Goal: Information Seeking & Learning: Learn about a topic

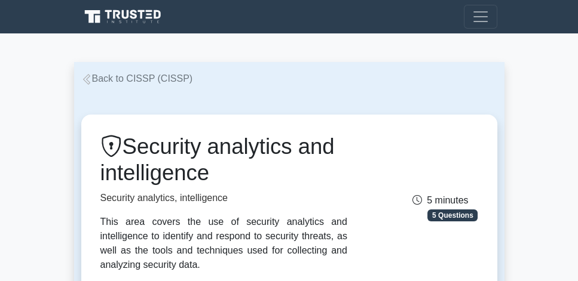
click at [161, 77] on link "Back to CISSP (CISSP)" at bounding box center [137, 78] width 112 height 10
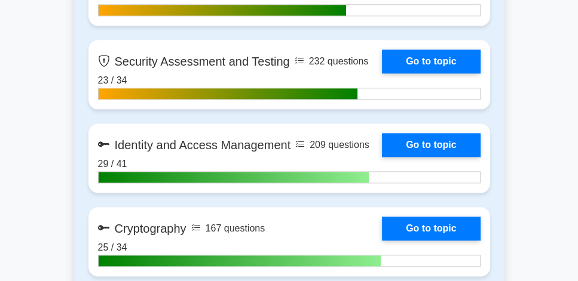
scroll to position [1263, 0]
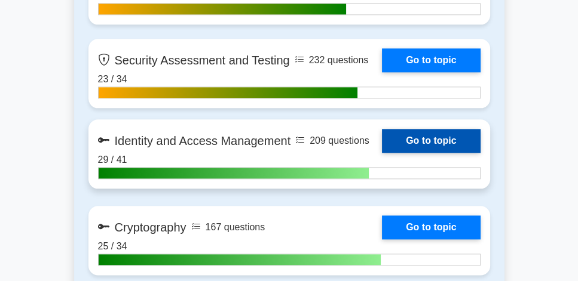
click at [433, 137] on link "Go to topic" at bounding box center [431, 141] width 98 height 24
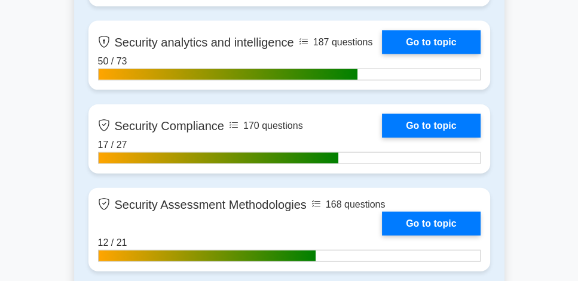
scroll to position [2424, 0]
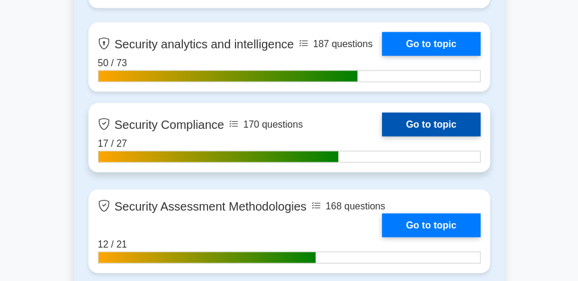
click at [451, 122] on link "Go to topic" at bounding box center [431, 125] width 98 height 24
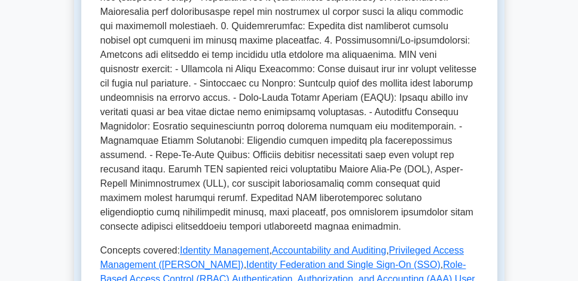
scroll to position [409, 0]
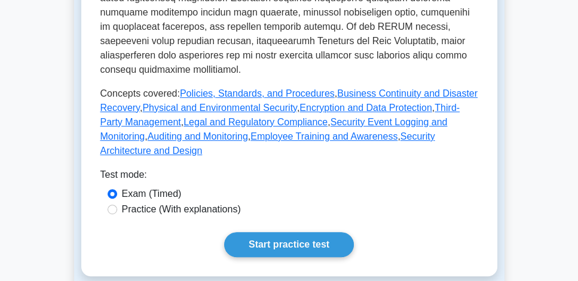
scroll to position [512, 0]
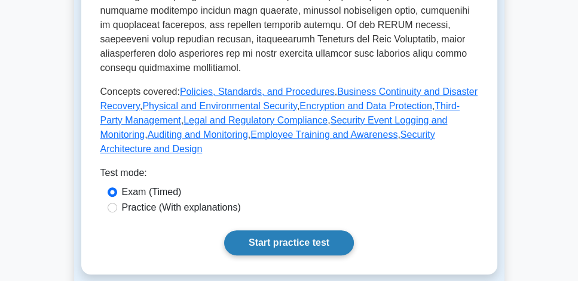
click at [283, 231] on link "Start practice test" at bounding box center [289, 243] width 130 height 25
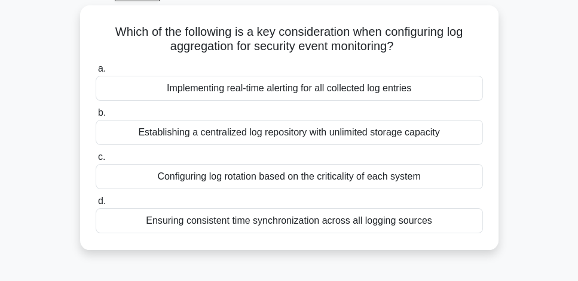
scroll to position [68, 0]
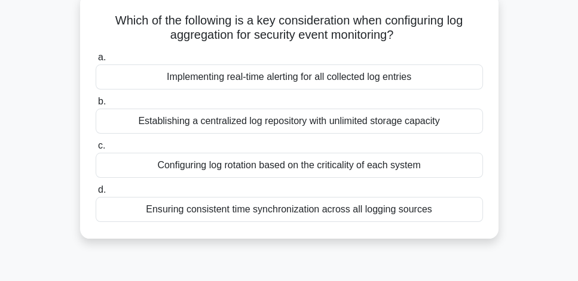
click at [336, 213] on div "Ensuring consistent time synchronization across all logging sources" at bounding box center [289, 209] width 387 height 25
click at [96, 194] on input "d. Ensuring consistent time synchronization across all logging sources" at bounding box center [96, 190] width 0 height 8
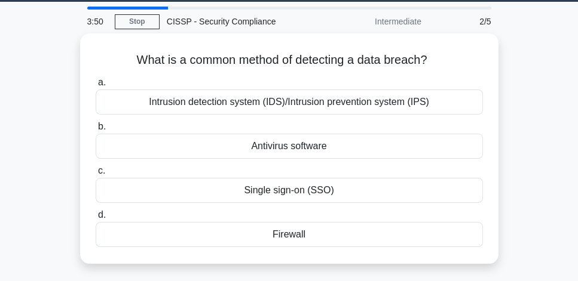
scroll to position [34, 0]
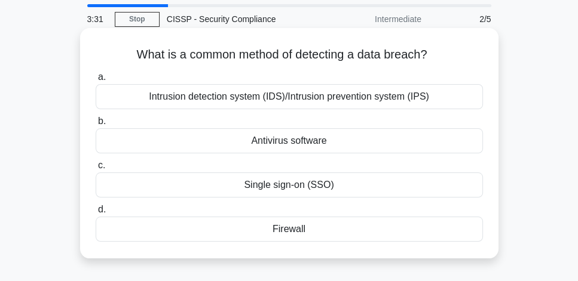
click at [362, 102] on div "Intrusion detection system (IDS)/Intrusion prevention system (IPS)" at bounding box center [289, 96] width 387 height 25
click at [96, 81] on input "a. Intrusion detection system (IDS)/Intrusion prevention system (IPS)" at bounding box center [96, 77] width 0 height 8
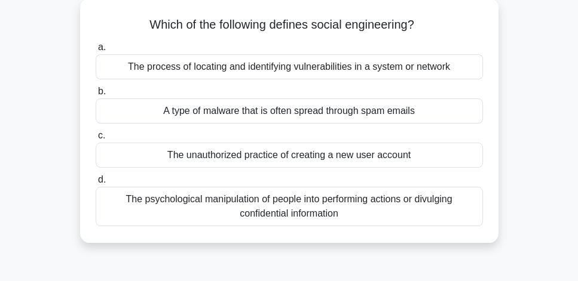
scroll to position [68, 0]
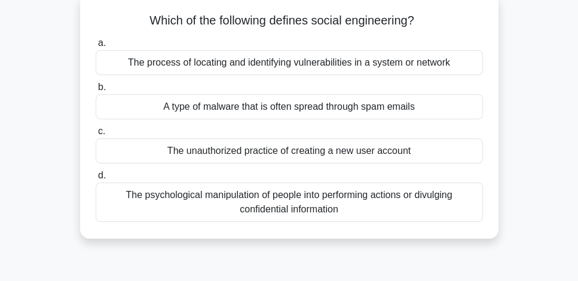
click at [305, 200] on div "The psychological manipulation of people into performing actions or divulging c…" at bounding box center [289, 202] width 387 height 39
click at [96, 180] on input "d. The psychological manipulation of people into performing actions or divulgin…" at bounding box center [96, 176] width 0 height 8
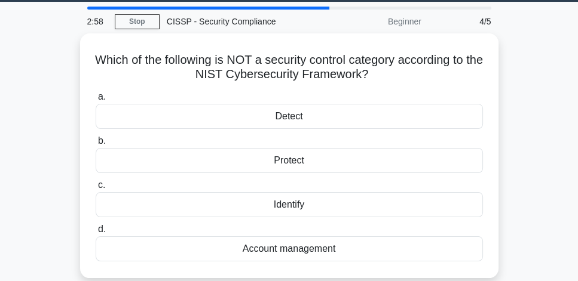
scroll to position [34, 0]
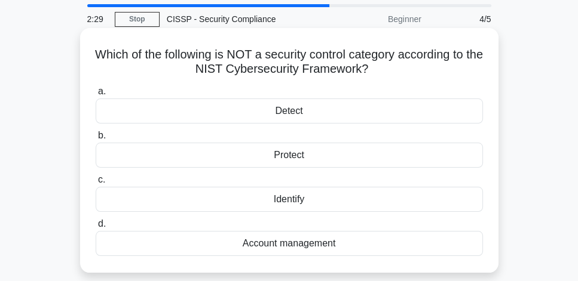
click at [349, 247] on div "Account management" at bounding box center [289, 243] width 387 height 25
click at [96, 228] on input "d. Account management" at bounding box center [96, 224] width 0 height 8
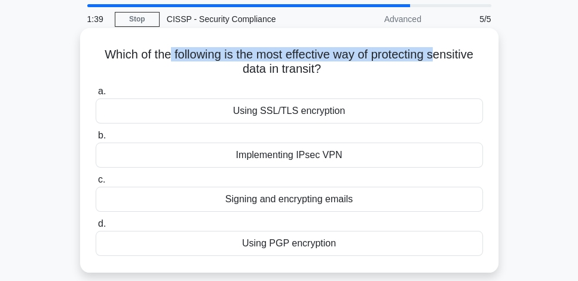
drag, startPoint x: 167, startPoint y: 52, endPoint x: 441, endPoint y: 57, distance: 273.7
click at [441, 57] on h5 "Which of the following is the most effective way of protecting sensitive data i…" at bounding box center [289, 62] width 390 height 30
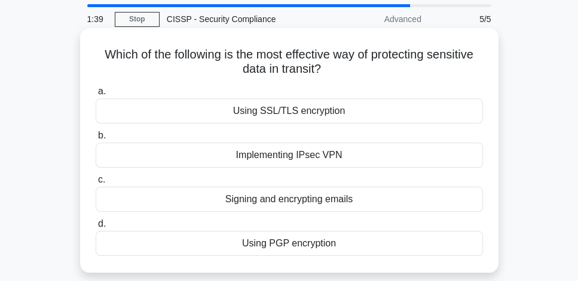
click at [425, 68] on h5 "Which of the following is the most effective way of protecting sensitive data i…" at bounding box center [289, 62] width 390 height 30
drag, startPoint x: 406, startPoint y: 72, endPoint x: 125, endPoint y: 55, distance: 281.3
click at [103, 53] on h5 "Which of the following is the most effective way of protecting sensitive data i…" at bounding box center [289, 62] width 390 height 30
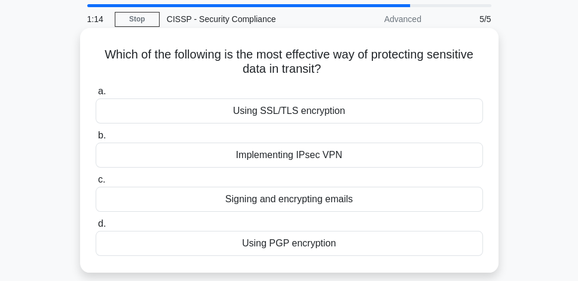
click at [327, 244] on div "Using PGP encryption" at bounding box center [289, 243] width 387 height 25
click at [96, 228] on input "d. Using PGP encryption" at bounding box center [96, 224] width 0 height 8
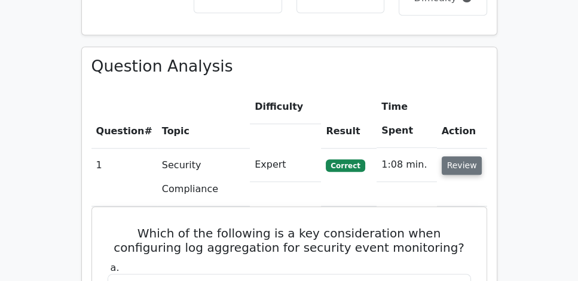
click at [456, 157] on button "Review" at bounding box center [462, 166] width 41 height 19
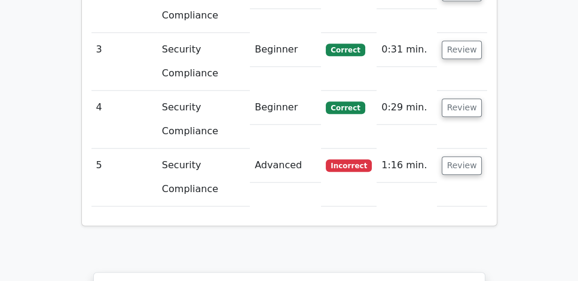
scroll to position [1058, 0]
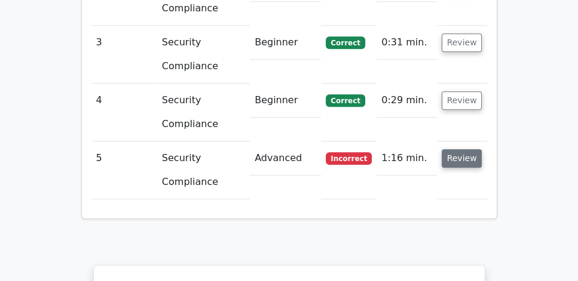
click at [465, 149] on button "Review" at bounding box center [462, 158] width 41 height 19
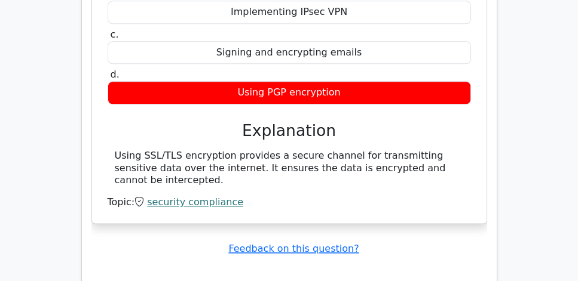
scroll to position [1365, 0]
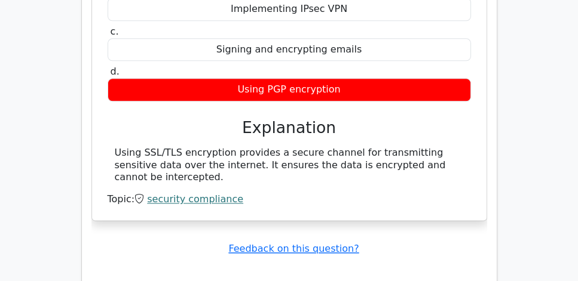
drag, startPoint x: 224, startPoint y: 94, endPoint x: 416, endPoint y: 142, distance: 197.5
click at [416, 142] on div "a. Using SSL/TLS encryption b. Implementing IPsec VPN" at bounding box center [289, 74] width 366 height 263
click at [338, 150] on div "Using SSL/TLS encryption provides a secure channel for transmitting sensitive d…" at bounding box center [289, 165] width 349 height 37
drag, startPoint x: 241, startPoint y: 98, endPoint x: 381, endPoint y: 151, distance: 149.6
click at [381, 151] on div "a. Using SSL/TLS encryption b. Implementing IPsec VPN" at bounding box center [289, 74] width 366 height 263
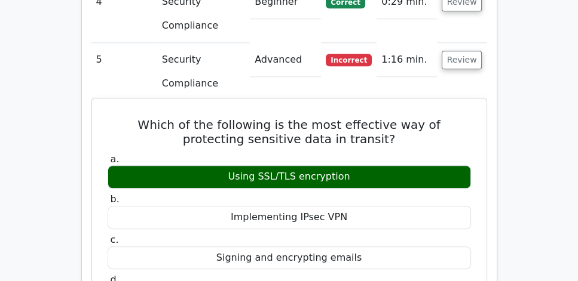
scroll to position [1160, 0]
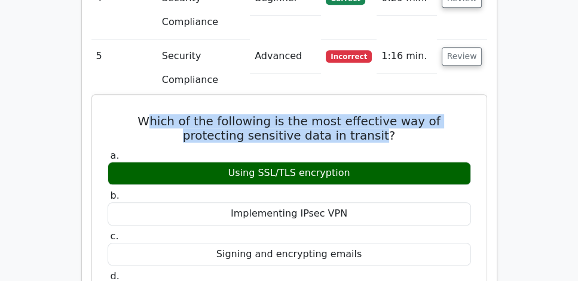
drag, startPoint x: 120, startPoint y: 90, endPoint x: 351, endPoint y: 103, distance: 231.6
click at [351, 114] on h5 "Which of the following is the most effective way of protecting sensitive data i…" at bounding box center [289, 128] width 366 height 29
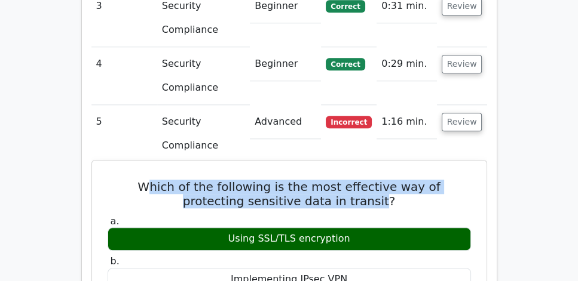
scroll to position [1092, 0]
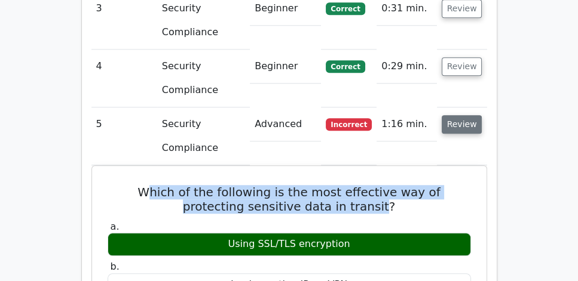
click at [455, 115] on button "Review" at bounding box center [462, 124] width 41 height 19
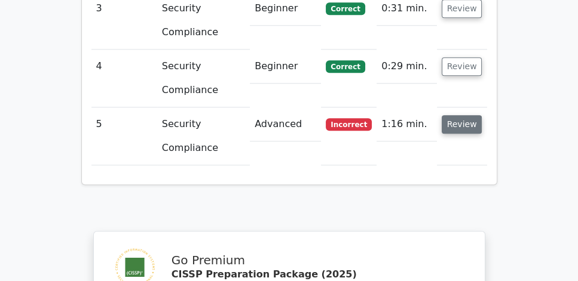
click at [456, 115] on button "Review" at bounding box center [462, 124] width 41 height 19
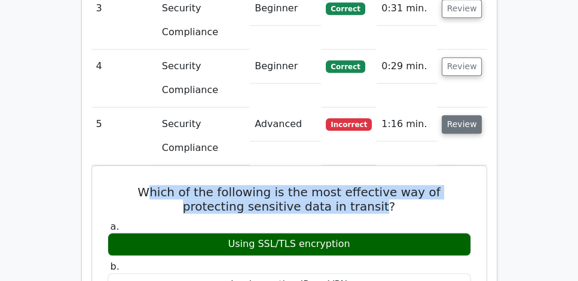
click at [456, 115] on button "Review" at bounding box center [462, 124] width 41 height 19
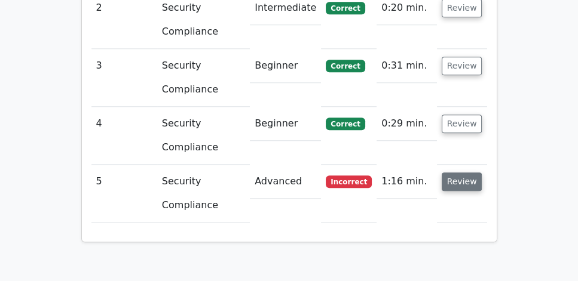
scroll to position [1024, 0]
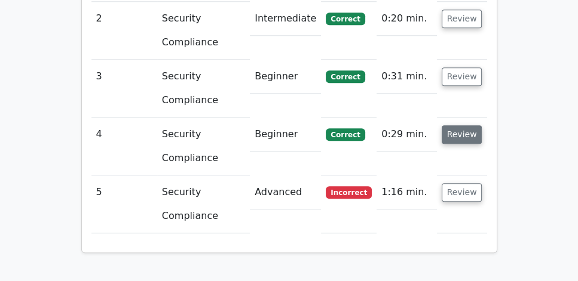
click at [464, 125] on button "Review" at bounding box center [462, 134] width 41 height 19
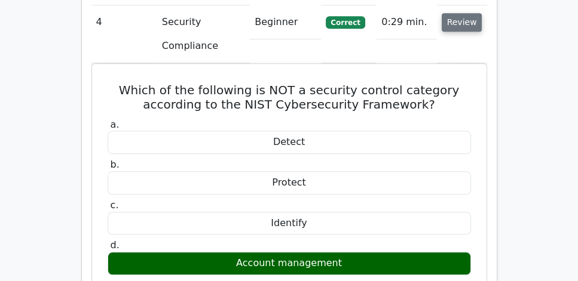
scroll to position [1126, 0]
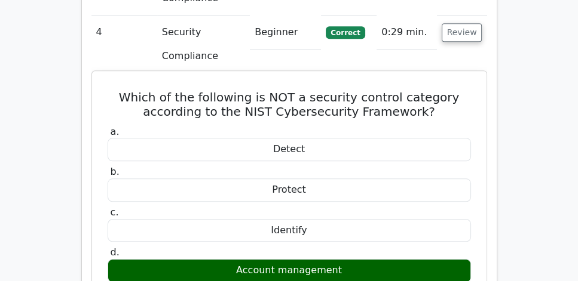
drag, startPoint x: 130, startPoint y: 65, endPoint x: 396, endPoint y: 233, distance: 314.2
copy div "Which of the following is NOT a security control category according to the NIST…"
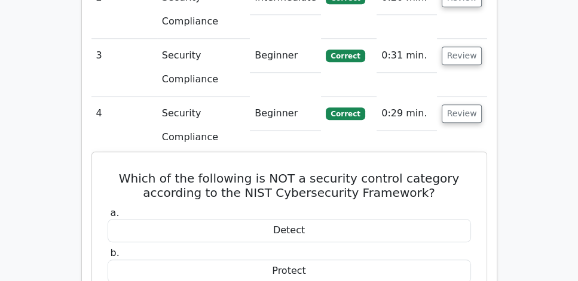
scroll to position [1024, 0]
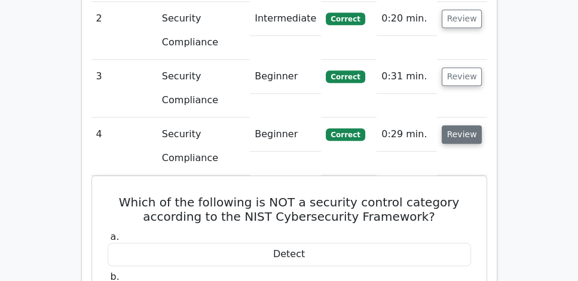
click at [467, 125] on button "Review" at bounding box center [462, 134] width 41 height 19
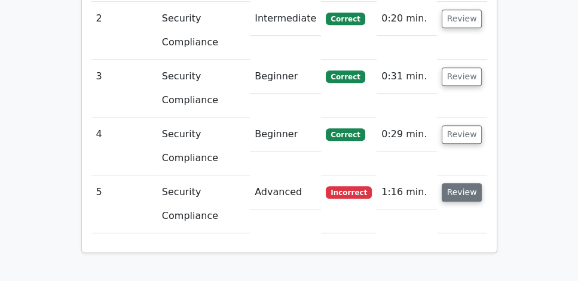
click at [464, 183] on button "Review" at bounding box center [462, 192] width 41 height 19
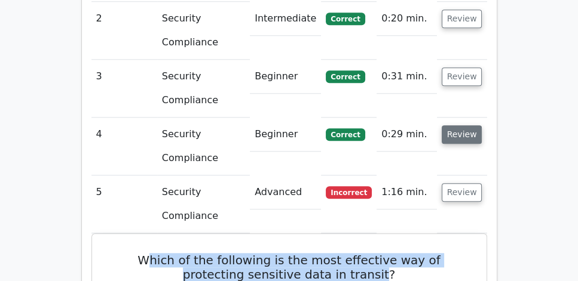
click at [465, 125] on button "Review" at bounding box center [462, 134] width 41 height 19
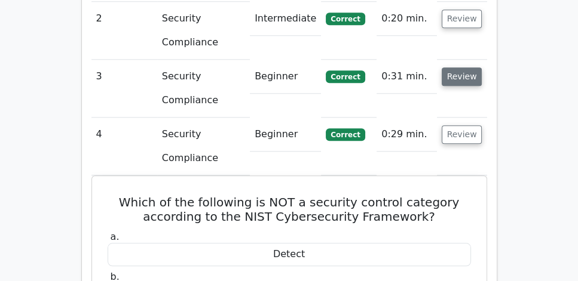
click at [461, 68] on button "Review" at bounding box center [462, 77] width 41 height 19
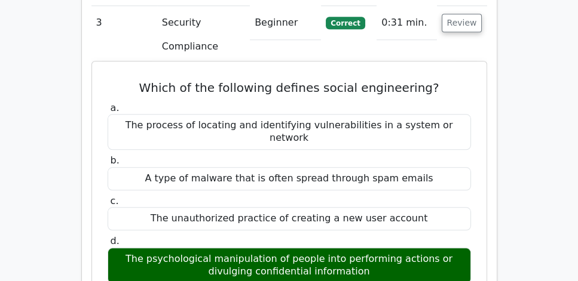
scroll to position [1092, 0]
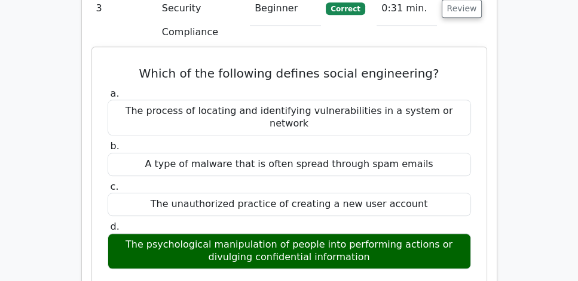
drag, startPoint x: 140, startPoint y: 38, endPoint x: 403, endPoint y: 214, distance: 316.2
click at [403, 214] on div "Which of the following defines social engineering? a. The process of locating a…" at bounding box center [289, 272] width 385 height 440
copy div "Which of the following defines social engineering? a. The process of locating a…"
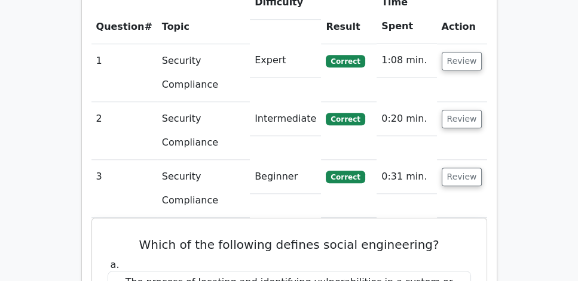
scroll to position [921, 0]
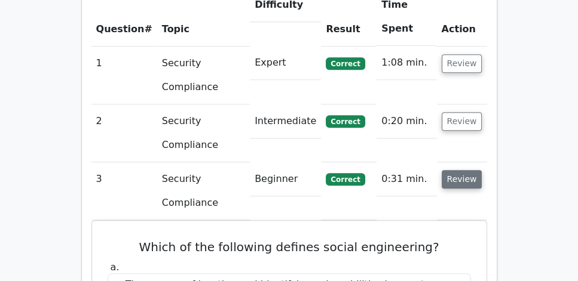
click at [471, 170] on button "Review" at bounding box center [462, 179] width 41 height 19
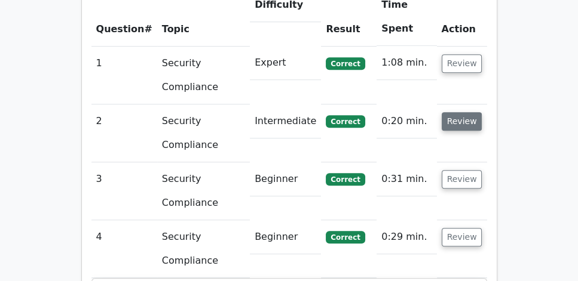
click at [459, 112] on button "Review" at bounding box center [462, 121] width 41 height 19
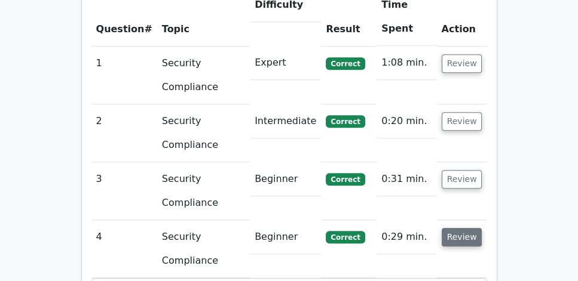
click at [462, 228] on button "Review" at bounding box center [462, 237] width 41 height 19
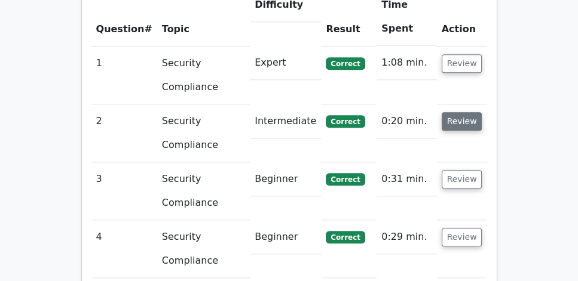
click at [459, 112] on button "Review" at bounding box center [462, 121] width 41 height 19
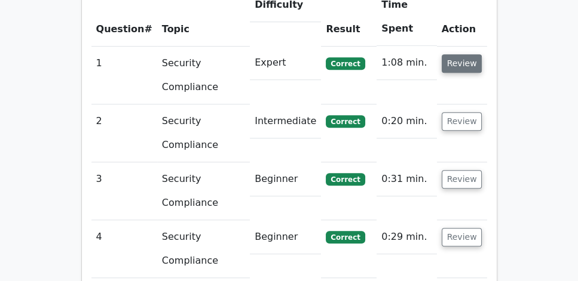
click at [455, 54] on button "Review" at bounding box center [462, 63] width 41 height 19
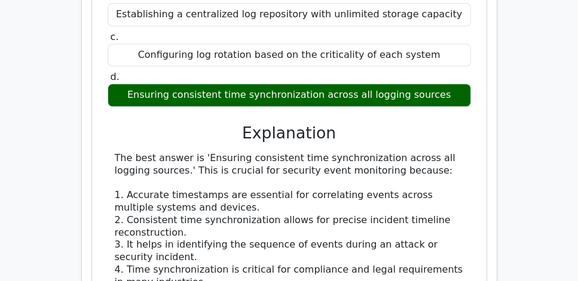
scroll to position [1126, 0]
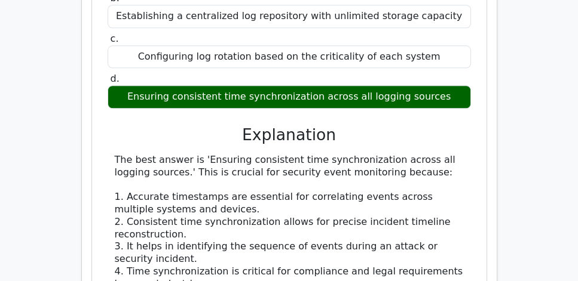
drag, startPoint x: 444, startPoint y: 143, endPoint x: 210, endPoint y: 108, distance: 236.7
click at [211, 108] on div "a. Implementing real-time alerting for all collected log entries b. Establishin…" at bounding box center [289, 256] width 366 height 612
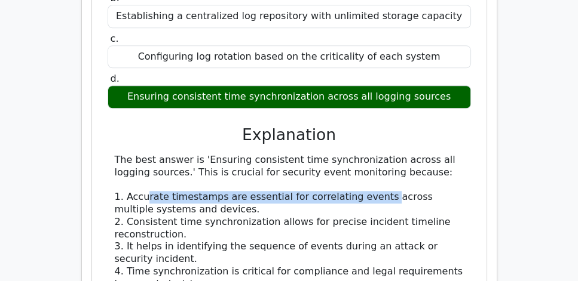
drag, startPoint x: 148, startPoint y: 167, endPoint x: 385, endPoint y: 165, distance: 237.8
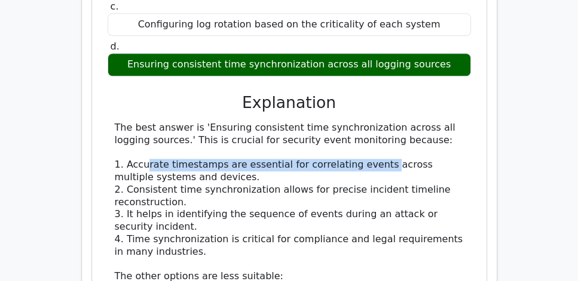
scroll to position [1160, 0]
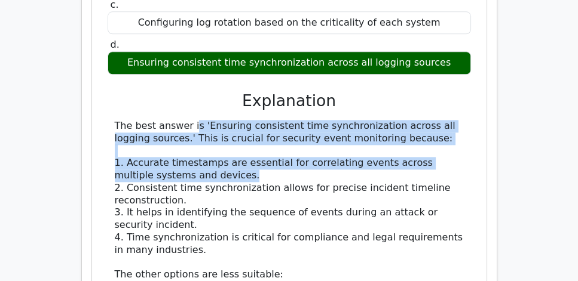
drag, startPoint x: 221, startPoint y: 143, endPoint x: 115, endPoint y: 96, distance: 116.3
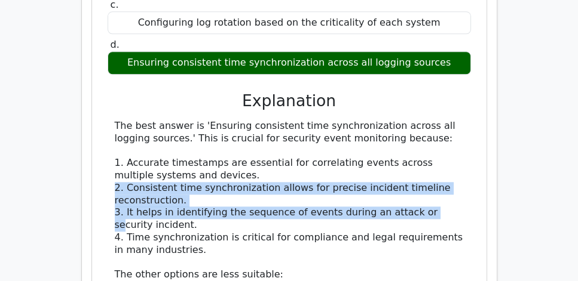
drag, startPoint x: 107, startPoint y: 159, endPoint x: 433, endPoint y: 178, distance: 326.2
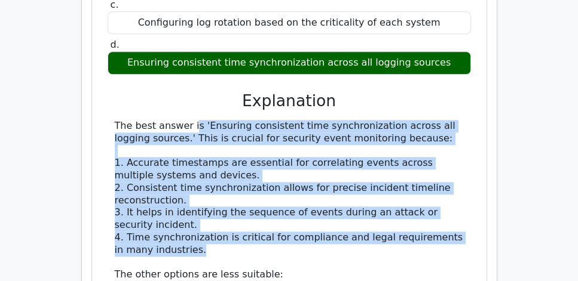
drag, startPoint x: 223, startPoint y: 218, endPoint x: 112, endPoint y: 93, distance: 167.6
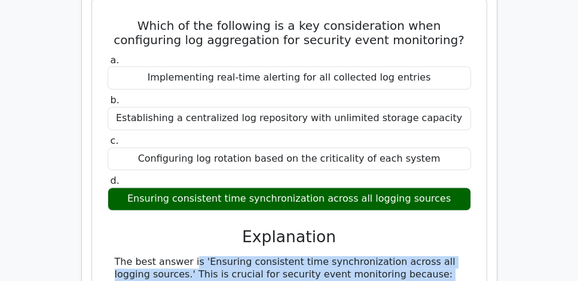
scroll to position [921, 0]
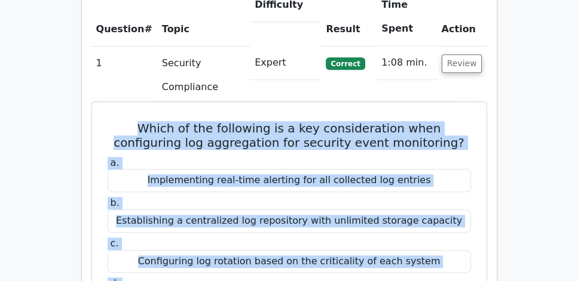
copy div "Which of the following is a key consideration when configuring log aggregation …"
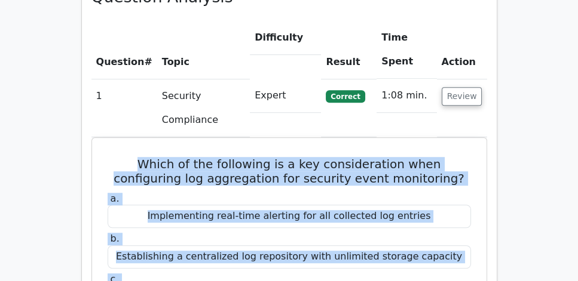
scroll to position [819, 0]
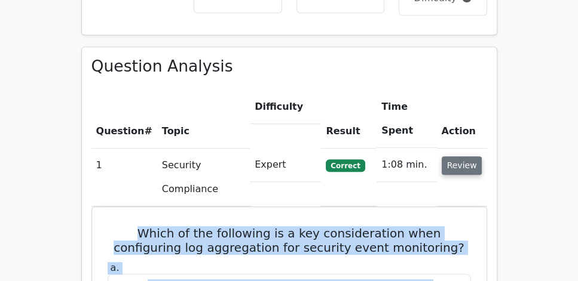
click at [451, 157] on button "Review" at bounding box center [462, 166] width 41 height 19
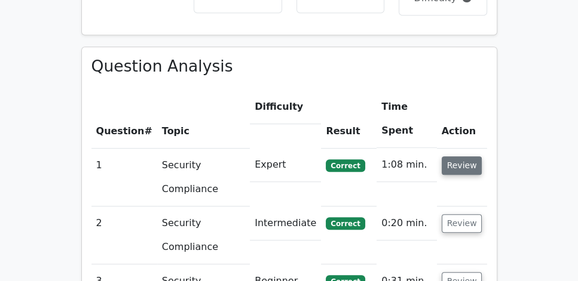
click at [461, 157] on button "Review" at bounding box center [462, 166] width 41 height 19
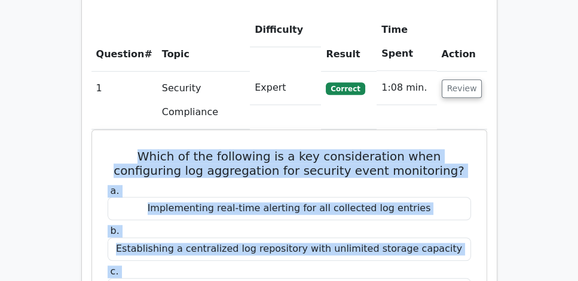
scroll to position [887, 0]
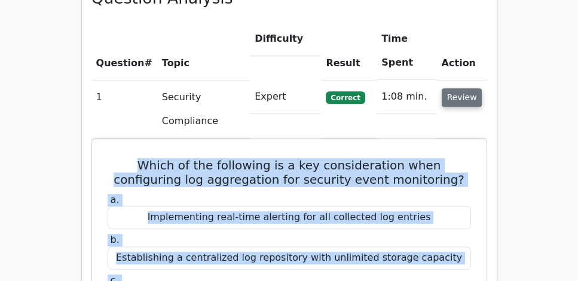
click at [459, 88] on button "Review" at bounding box center [462, 97] width 41 height 19
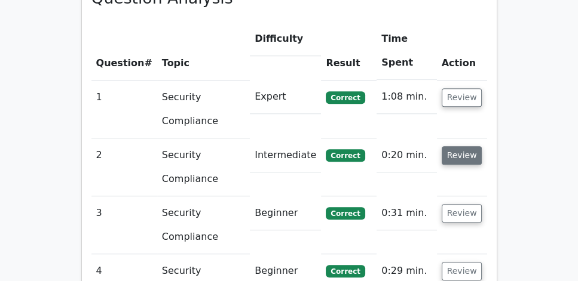
click at [462, 146] on button "Review" at bounding box center [462, 155] width 41 height 19
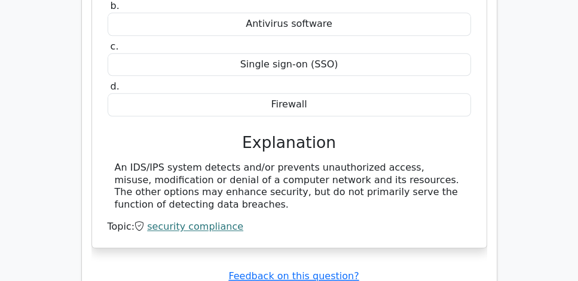
scroll to position [1160, 0]
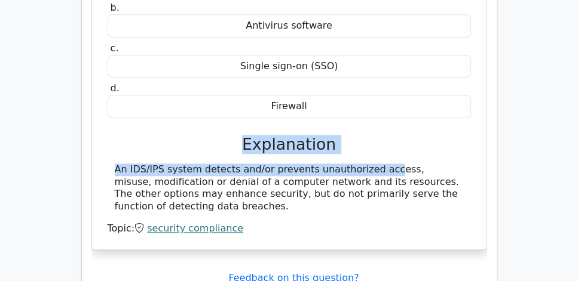
drag, startPoint x: 219, startPoint y: 117, endPoint x: 309, endPoint y: 125, distance: 90.0
click at [309, 125] on div "a. Intrusion detection system (IDS)/Intrusion prevention system (IPS) b. Antivi…" at bounding box center [289, 97] width 366 height 276
click at [284, 164] on div "An IDS/IPS system detects and/or prevents unauthorized access, misuse, modifica…" at bounding box center [289, 189] width 349 height 50
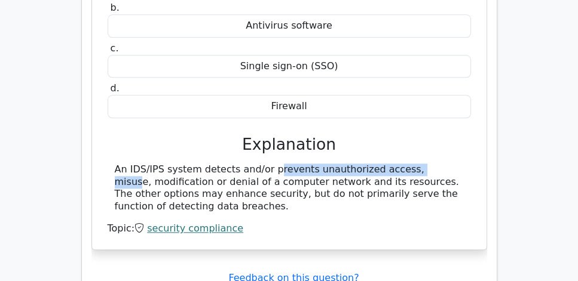
drag, startPoint x: 197, startPoint y: 138, endPoint x: 357, endPoint y: 141, distance: 160.1
click at [357, 164] on div "An IDS/IPS system detects and/or prevents unauthorized access, misuse, modifica…" at bounding box center [289, 189] width 349 height 50
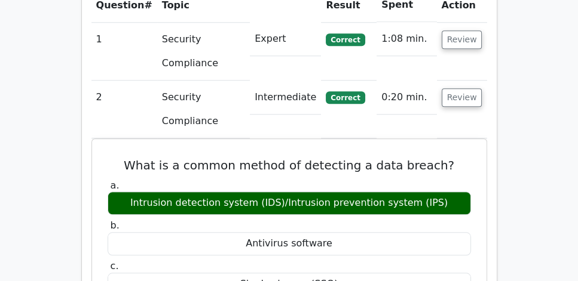
scroll to position [921, 0]
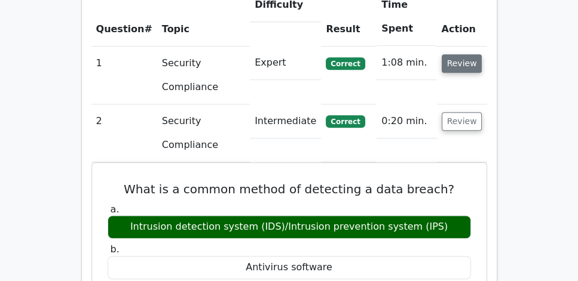
click at [455, 54] on button "Review" at bounding box center [462, 63] width 41 height 19
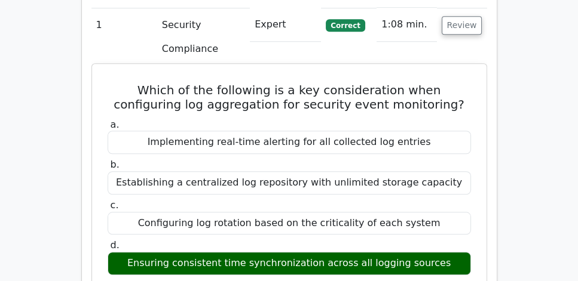
scroll to position [956, 0]
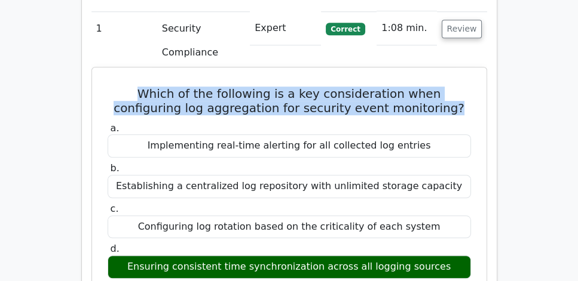
drag, startPoint x: 102, startPoint y: 59, endPoint x: 427, endPoint y: 81, distance: 325.1
copy h5 "Which of the following is a key consideration when configuring log aggregation …"
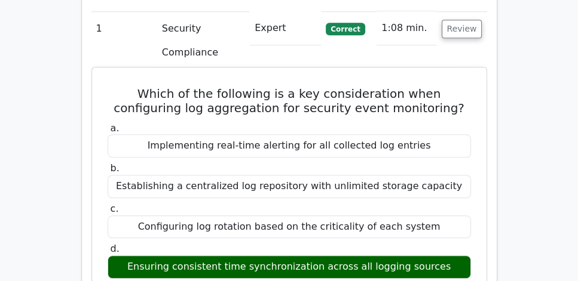
click at [153, 256] on div "Ensuring consistent time synchronization across all logging sources" at bounding box center [289, 267] width 363 height 23
copy div "Ensuring consistent time synchronization across all logging sources"
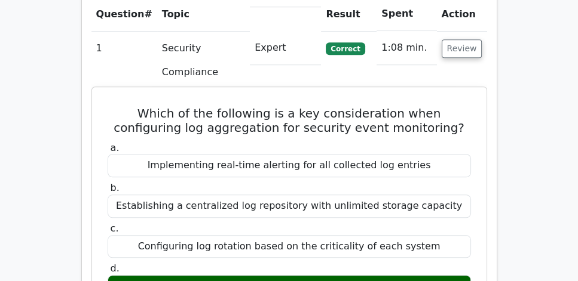
scroll to position [887, 0]
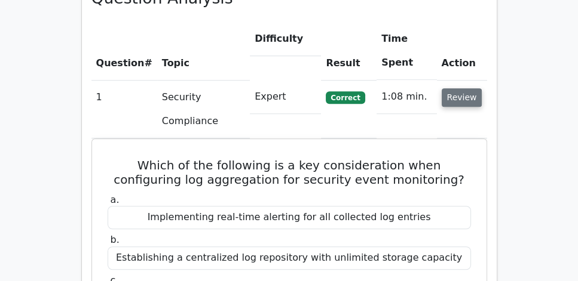
click at [460, 88] on button "Review" at bounding box center [462, 97] width 41 height 19
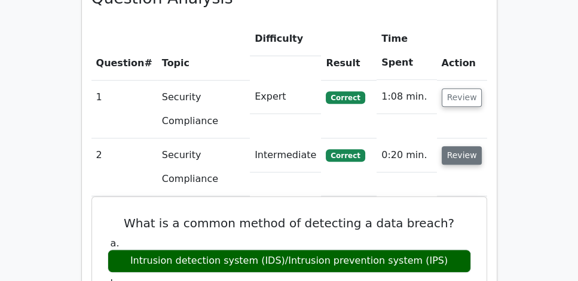
click at [468, 146] on button "Review" at bounding box center [462, 155] width 41 height 19
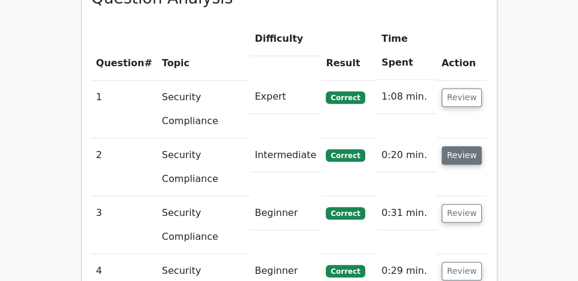
click at [468, 146] on button "Review" at bounding box center [462, 155] width 41 height 19
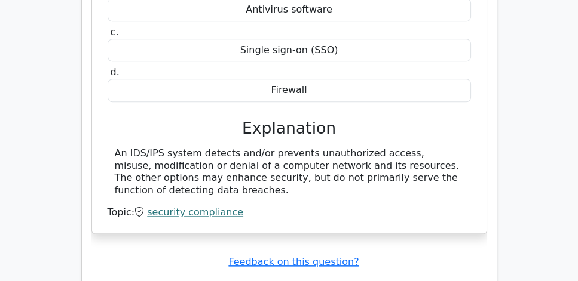
scroll to position [1195, 0]
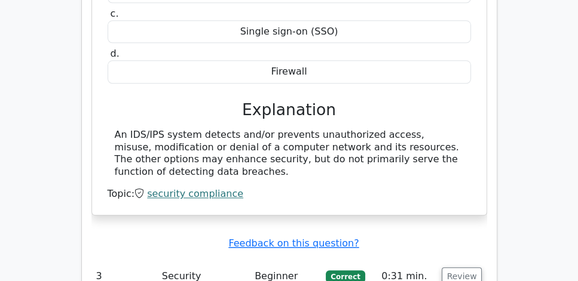
drag, startPoint x: 114, startPoint y: 104, endPoint x: 278, endPoint y: 135, distance: 167.2
click at [278, 135] on div "An IDS/IPS system detects and/or prevents unauthorized access, misuse, modifica…" at bounding box center [289, 154] width 363 height 50
click at [324, 129] on div "An IDS/IPS system detects and/or prevents unauthorized access, misuse, modifica…" at bounding box center [289, 154] width 349 height 50
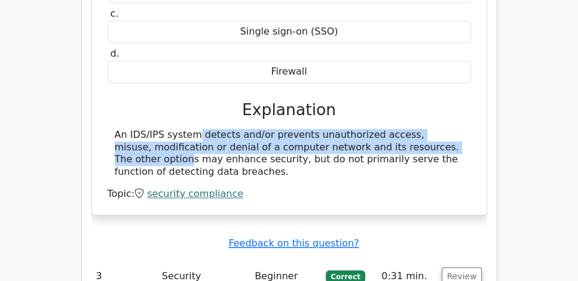
drag, startPoint x: 405, startPoint y: 115, endPoint x: 102, endPoint y: 99, distance: 303.4
click at [102, 99] on div "What is a common method of detecting a data breach? a. Intrusion detection syst…" at bounding box center [289, 50] width 385 height 319
copy div "An IDS/IPS system detects and/or prevents unauthorized access, misuse, modifica…"
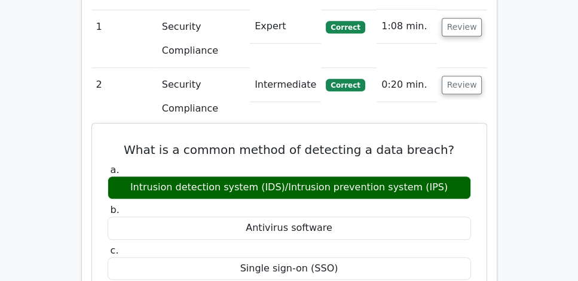
scroll to position [921, 0]
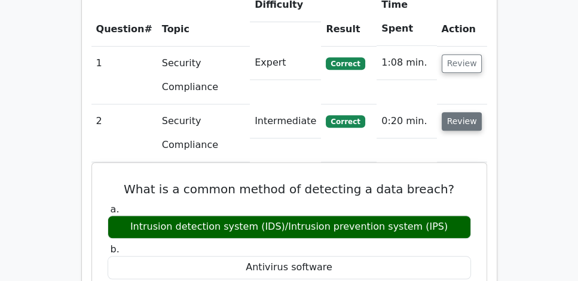
click at [461, 112] on button "Review" at bounding box center [462, 121] width 41 height 19
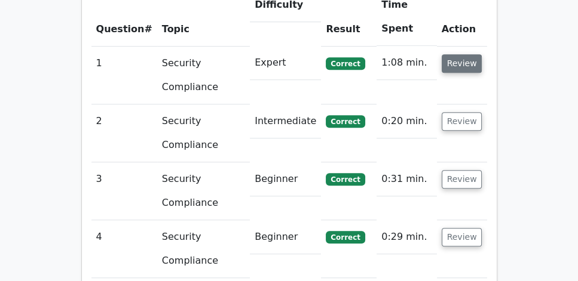
click at [461, 54] on button "Review" at bounding box center [462, 63] width 41 height 19
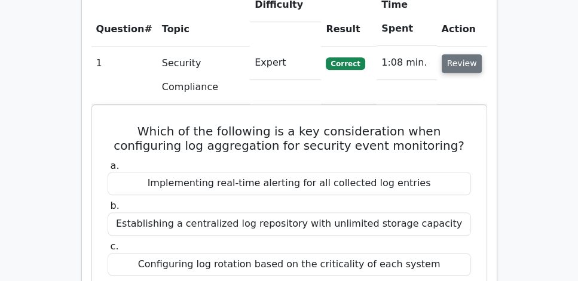
click at [461, 54] on button "Review" at bounding box center [462, 63] width 41 height 19
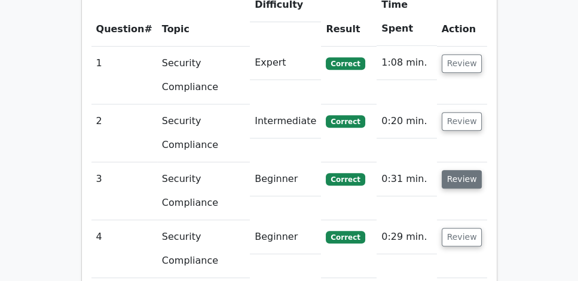
click at [461, 170] on button "Review" at bounding box center [462, 179] width 41 height 19
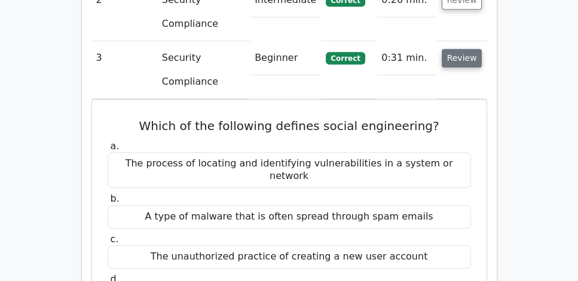
scroll to position [956, 0]
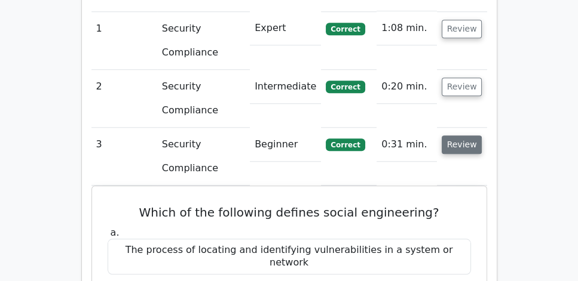
click at [462, 136] on button "Review" at bounding box center [462, 145] width 41 height 19
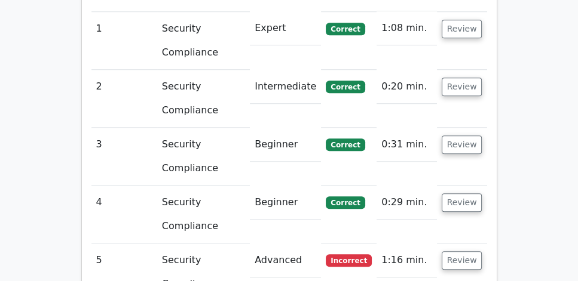
click at [461, 186] on td "Review" at bounding box center [462, 215] width 50 height 58
click at [460, 194] on button "Review" at bounding box center [462, 203] width 41 height 19
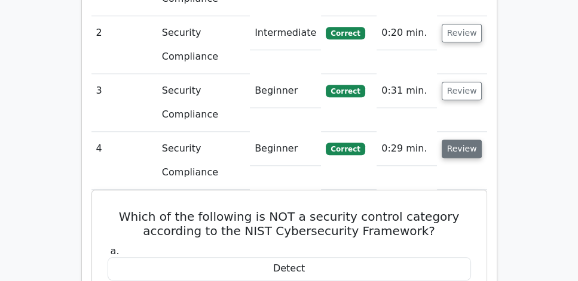
scroll to position [990, 0]
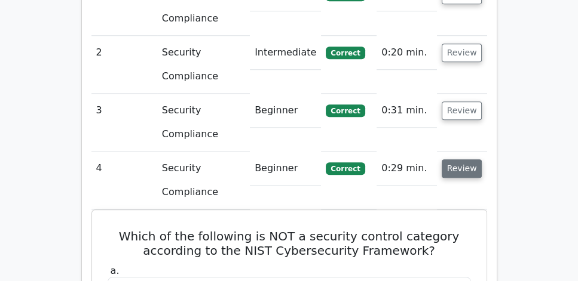
click at [461, 160] on button "Review" at bounding box center [462, 169] width 41 height 19
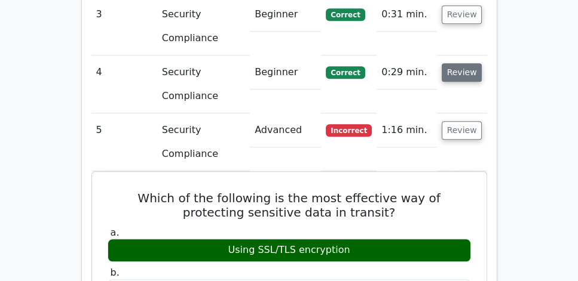
scroll to position [1092, 0]
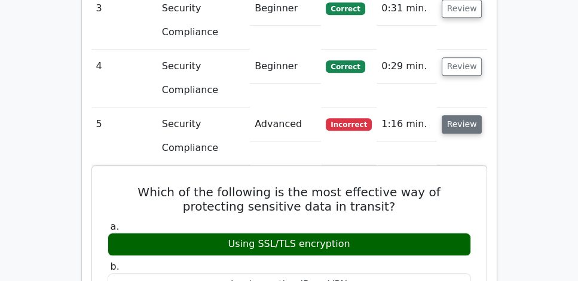
click at [461, 115] on button "Review" at bounding box center [462, 124] width 41 height 19
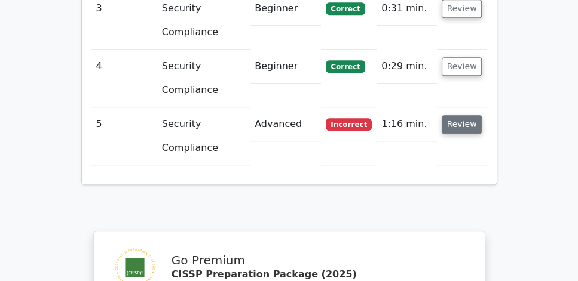
click at [461, 115] on button "Review" at bounding box center [462, 124] width 41 height 19
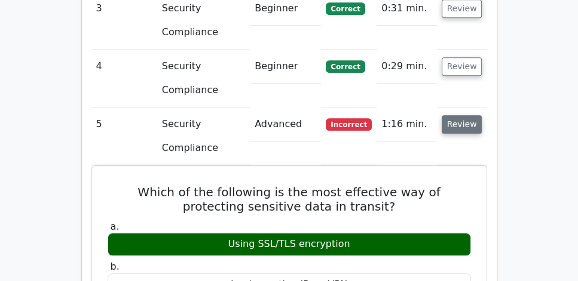
click at [461, 115] on button "Review" at bounding box center [462, 124] width 41 height 19
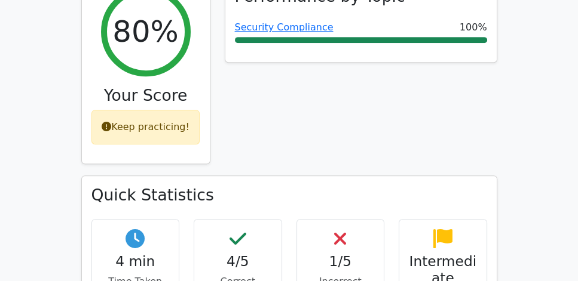
scroll to position [443, 0]
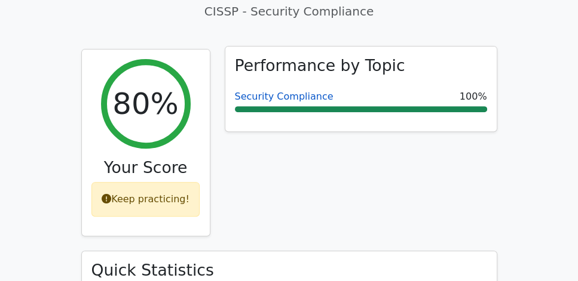
click at [276, 91] on link "Security Compliance" at bounding box center [284, 96] width 99 height 11
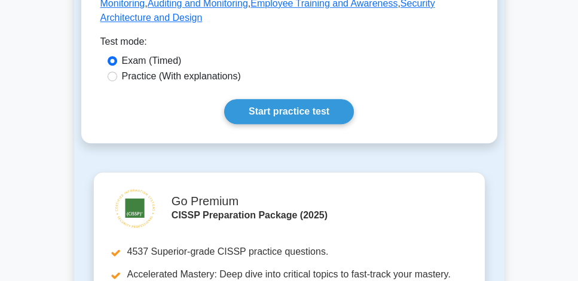
scroll to position [648, 0]
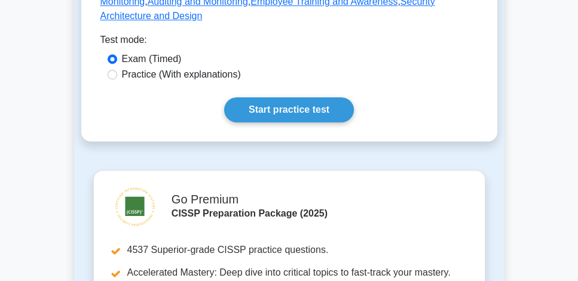
click at [514, 141] on main "Back to CISSP (CISSP) Security Compliance Ensure compliance with regulations Th…" at bounding box center [289, 27] width 578 height 1284
click at [510, 151] on main "Back to CISSP (CISSP) Security Compliance Ensure compliance with regulations Th…" at bounding box center [289, 27] width 578 height 1284
